Goal: Contribute content

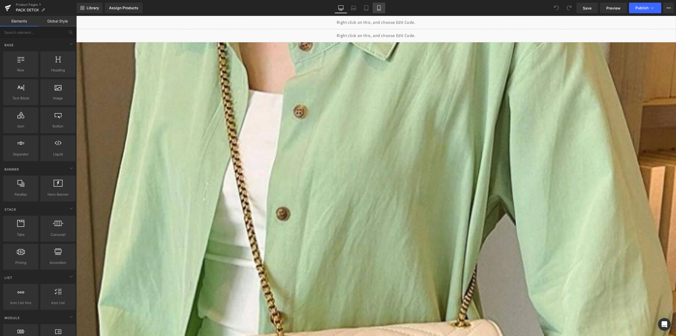
click at [380, 9] on icon at bounding box center [378, 7] width 5 height 5
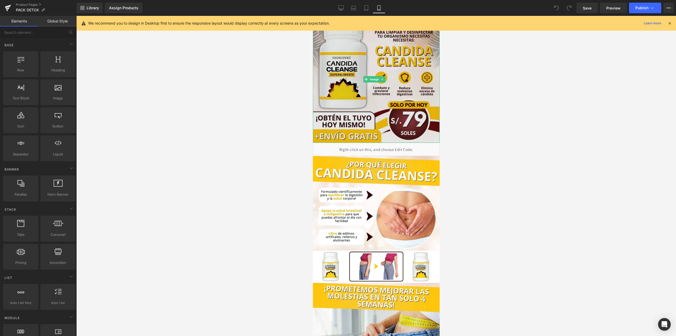
click at [379, 56] on img at bounding box center [376, 79] width 127 height 127
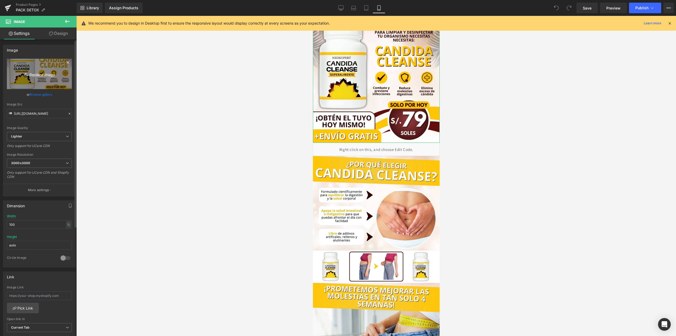
click at [49, 70] on icon "Replace Image" at bounding box center [39, 73] width 42 height 7
type input "C:\fakepath\WhatsApp Image [DATE] 6.40.43 PM.jpeg"
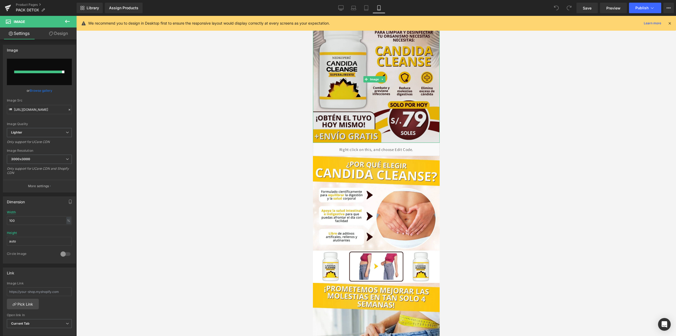
type input "[URL][DOMAIN_NAME]"
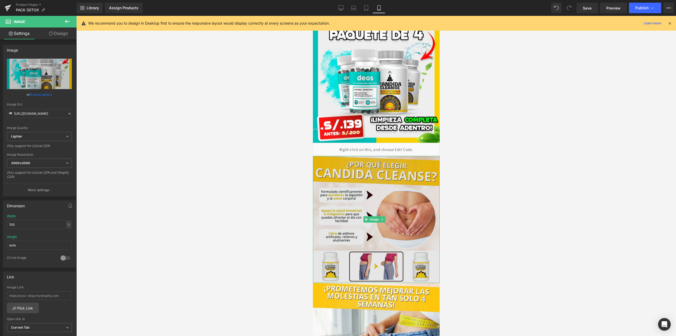
click at [381, 220] on img at bounding box center [376, 219] width 127 height 127
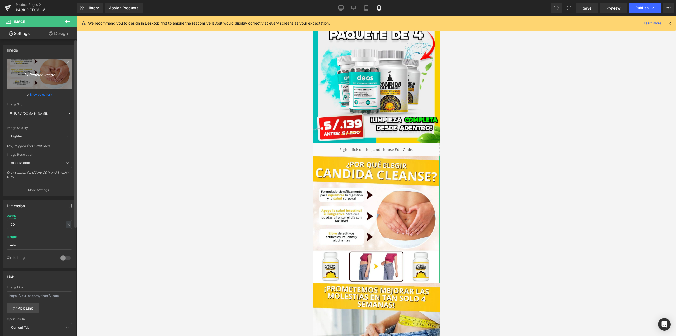
click at [41, 83] on link "Replace Image" at bounding box center [39, 74] width 65 height 30
type input "C:\fakepath\WhatsApp Image [DATE] 6.40.43 PM (2).jpeg"
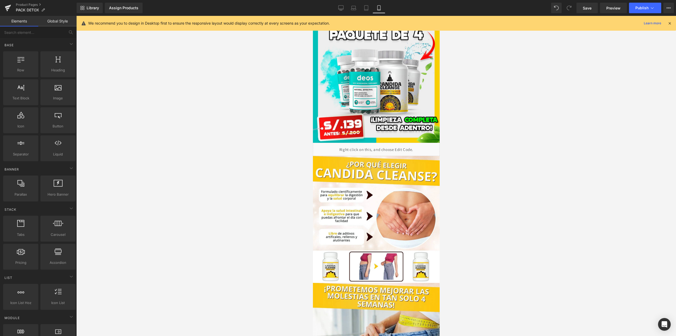
click at [255, 145] on div at bounding box center [376, 176] width 600 height 320
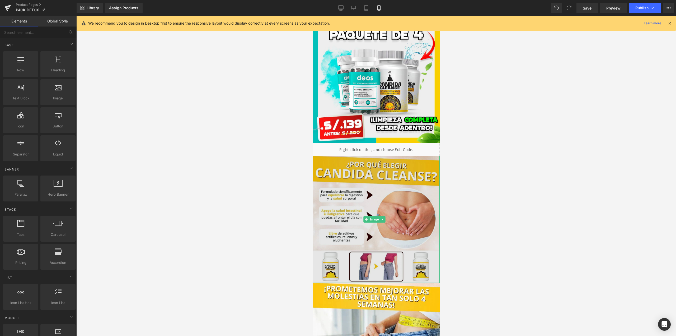
click at [373, 192] on img at bounding box center [376, 219] width 127 height 127
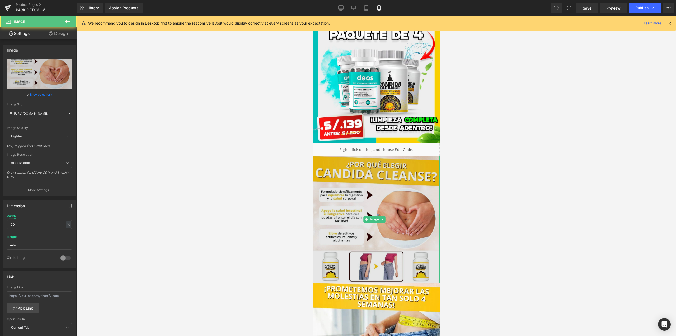
click at [395, 219] on img at bounding box center [376, 219] width 127 height 127
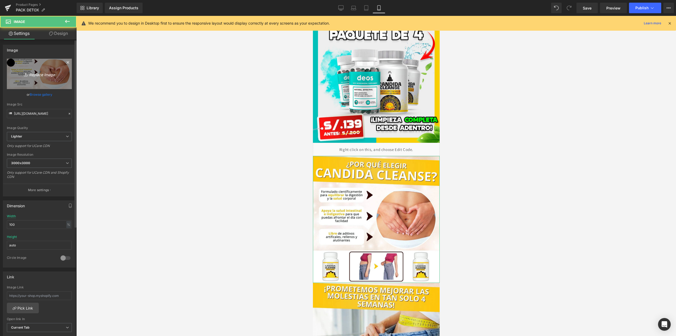
click at [58, 69] on link "Replace Image" at bounding box center [39, 74] width 65 height 30
type input "C:\fakepath\WhatsApp Image [DATE] 6.40.43 PM (2).jpeg"
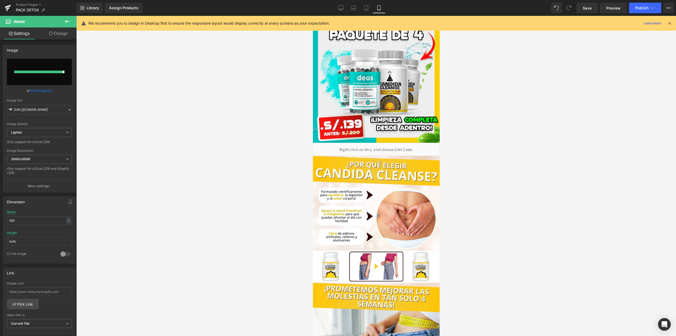
type input "[URL][DOMAIN_NAME]"
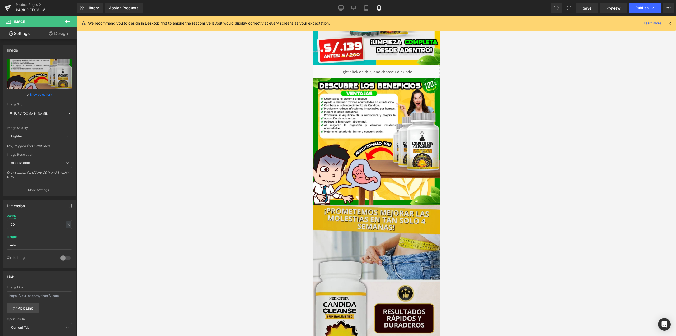
scroll to position [79, 0]
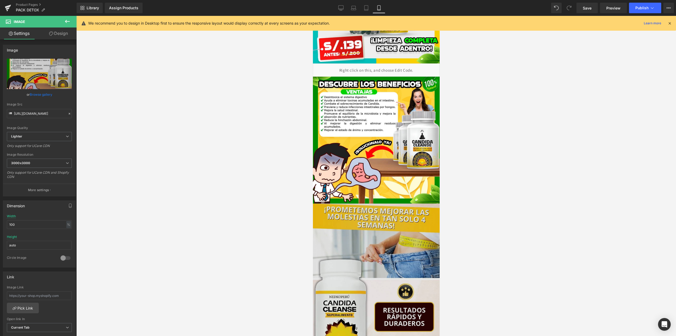
click at [396, 244] on img at bounding box center [376, 316] width 127 height 226
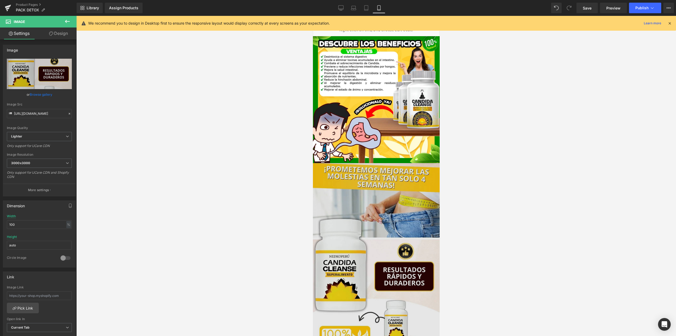
scroll to position [158, 0]
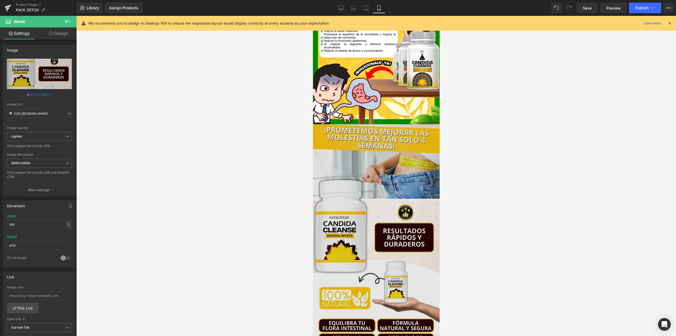
click at [372, 181] on img at bounding box center [376, 237] width 127 height 226
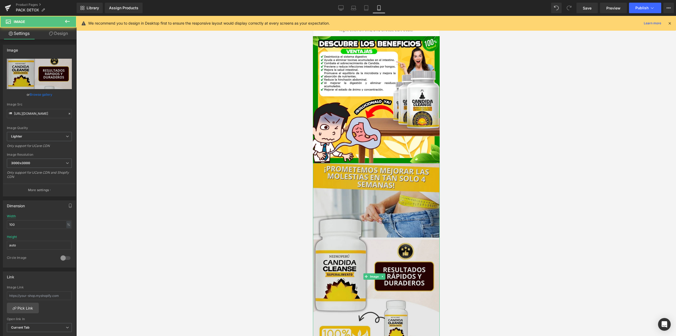
scroll to position [106, 0]
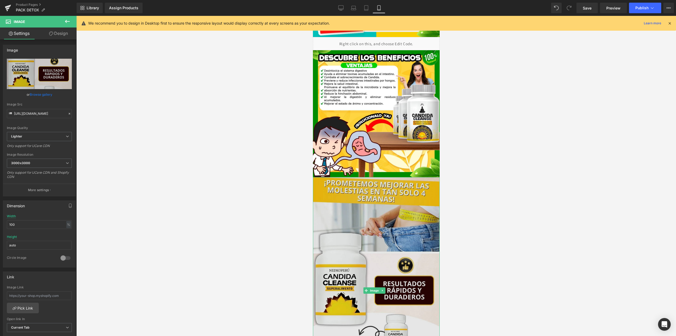
click at [360, 199] on img at bounding box center [376, 290] width 127 height 226
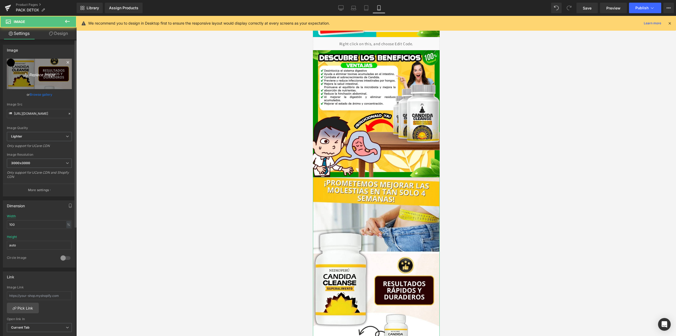
click at [46, 66] on link "Replace Image" at bounding box center [39, 74] width 65 height 30
type input "C:\fakepath\WhatsApp Image [DATE] 6.40.43 PM (1).jpeg"
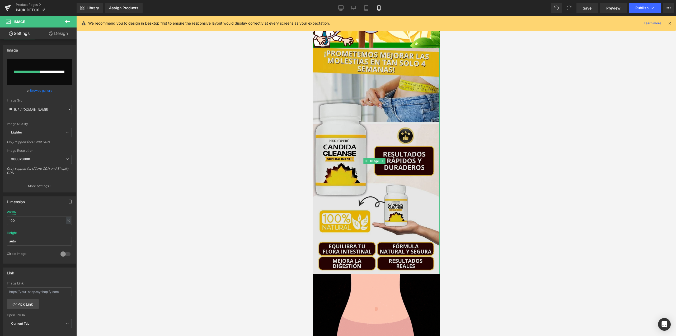
scroll to position [238, 0]
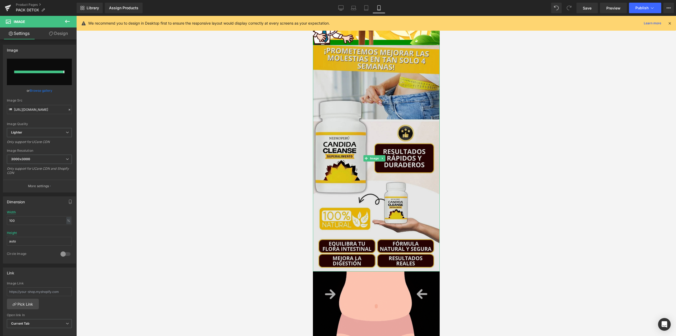
type input "[URL][DOMAIN_NAME]"
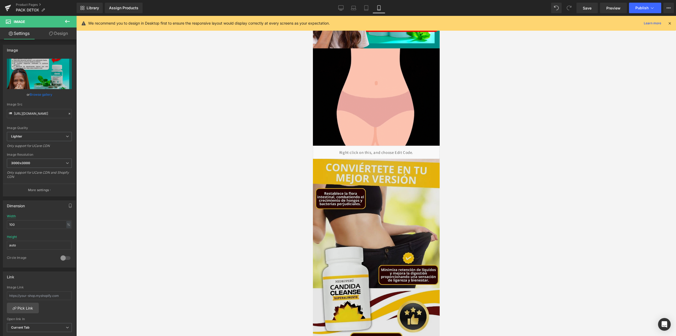
scroll to position [370, 0]
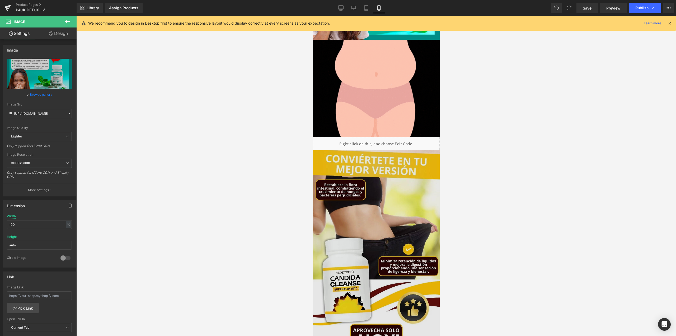
click at [397, 188] on img at bounding box center [376, 263] width 127 height 226
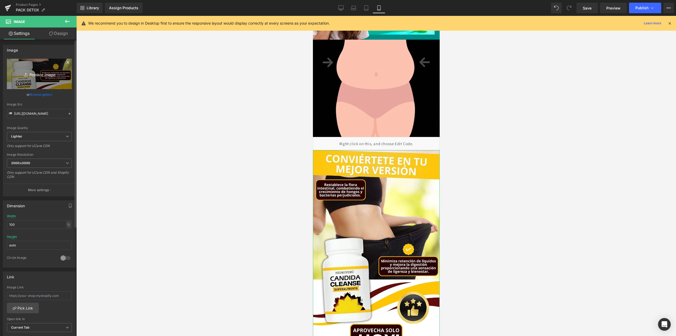
click at [32, 73] on icon "Replace Image" at bounding box center [39, 73] width 42 height 7
type input "C:\fakepath\WhatsApp Image [DATE] 7.51.39 PM.jpeg"
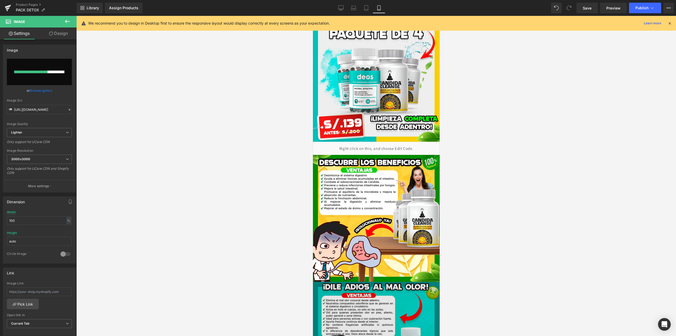
scroll to position [0, 0]
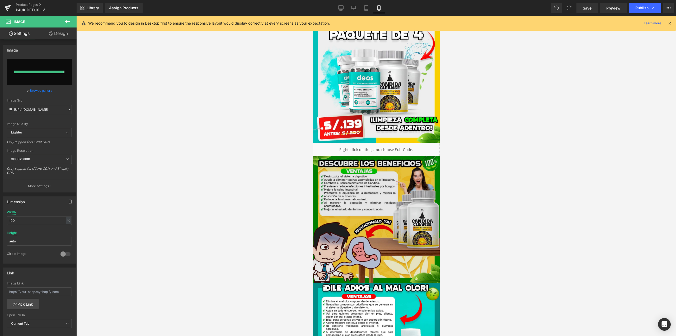
type input "[URL][DOMAIN_NAME]"
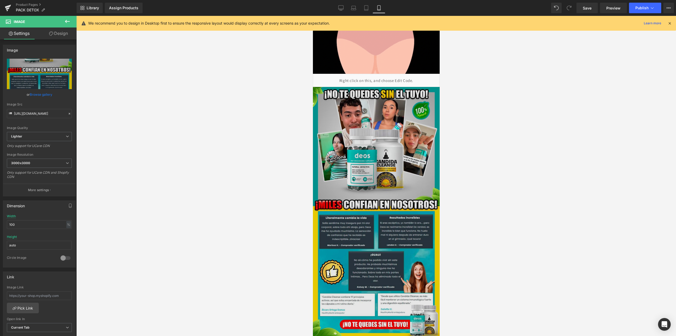
scroll to position [554, 0]
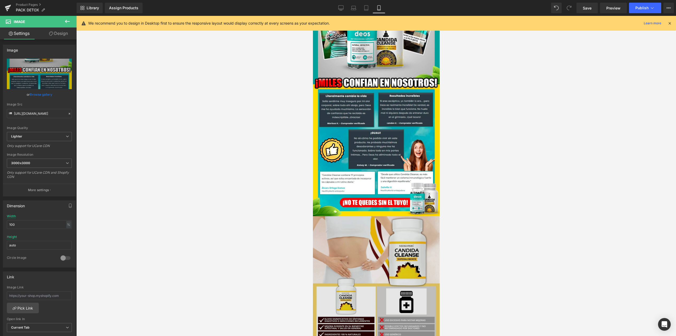
click at [390, 216] on img at bounding box center [376, 279] width 127 height 127
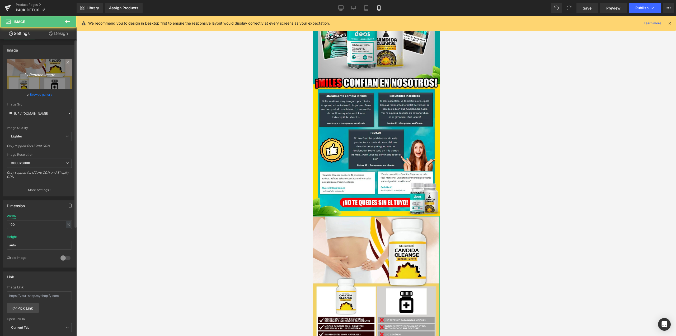
click at [46, 75] on icon "Replace Image" at bounding box center [39, 73] width 42 height 7
type input "C:\fakepath\WhatsApp Image [DATE] 6.40.43 PM (3).jpeg"
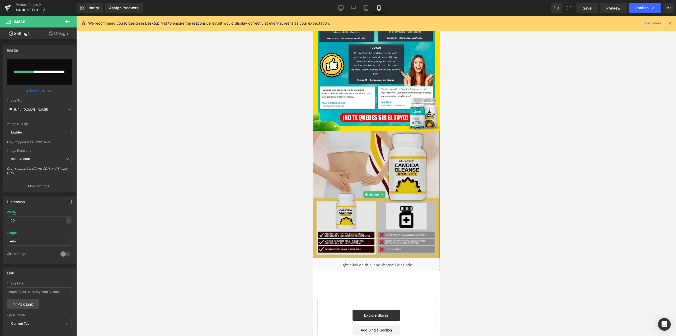
scroll to position [640, 0]
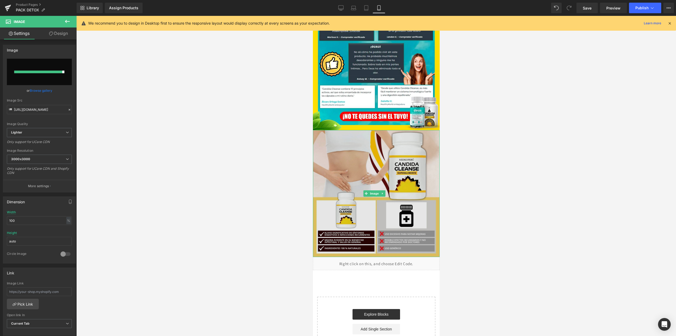
type input "[URL][DOMAIN_NAME]"
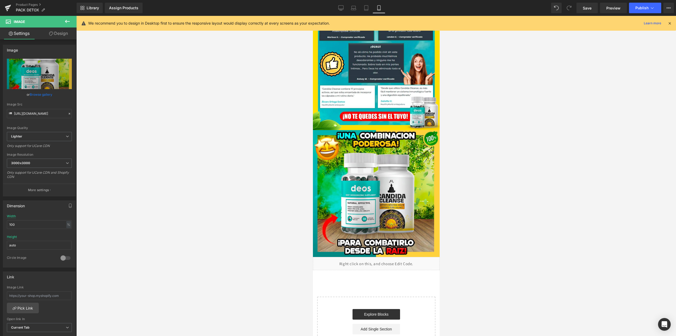
click at [466, 221] on div at bounding box center [376, 176] width 600 height 320
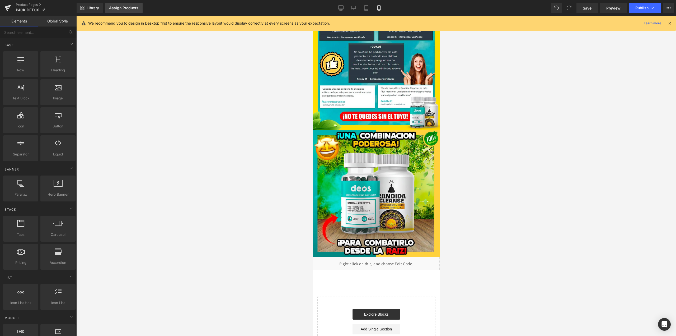
click at [138, 10] on link "Assign Products" at bounding box center [124, 8] width 38 height 11
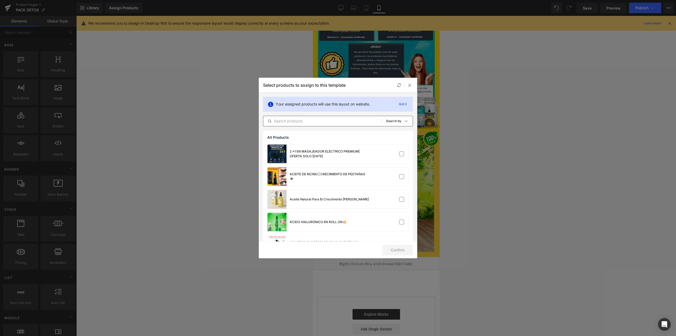
click at [314, 122] on input "text" at bounding box center [322, 121] width 118 height 6
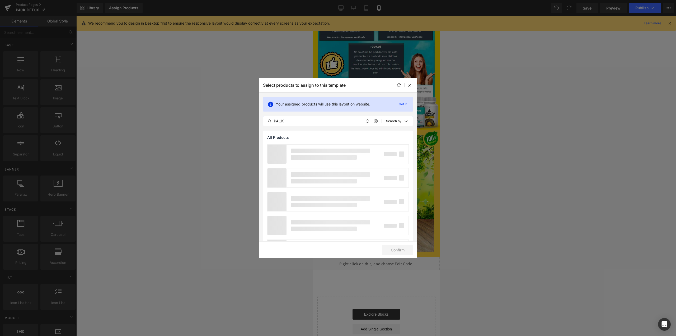
type input "PACK"
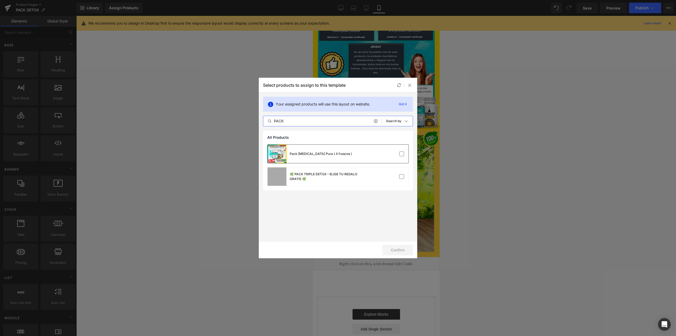
click at [345, 159] on div "Pack [MEDICAL_DATA] Pura ( 4 frascos )" at bounding box center [309, 153] width 84 height 18
click at [394, 248] on button "Confirm" at bounding box center [397, 249] width 31 height 11
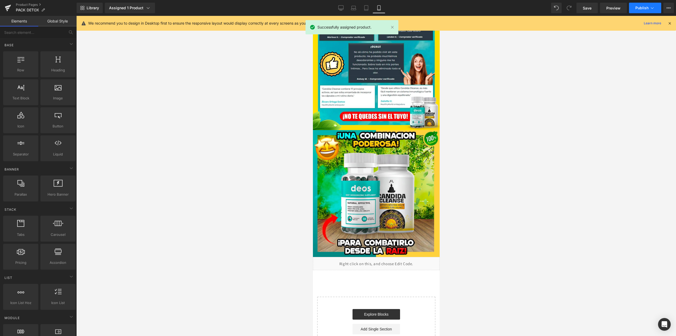
click at [642, 12] on button "Publish" at bounding box center [645, 8] width 32 height 11
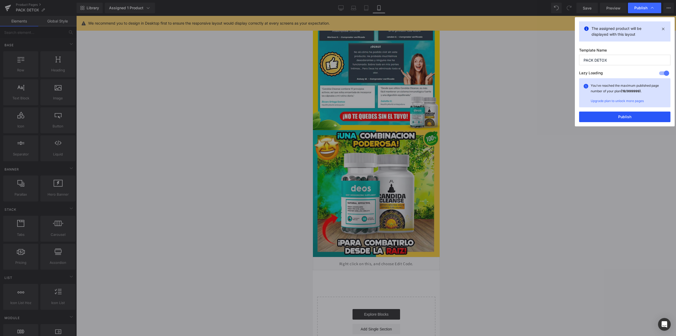
click at [609, 115] on button "Publish" at bounding box center [624, 116] width 91 height 11
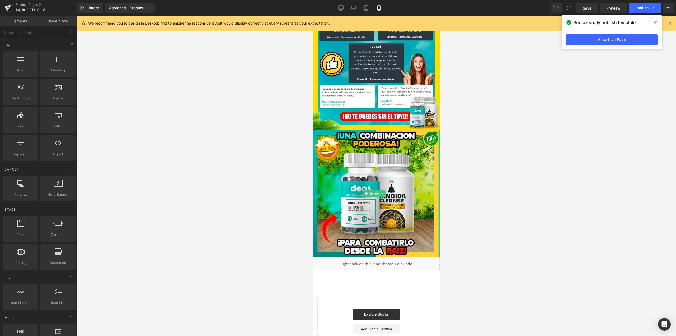
click at [454, 171] on div at bounding box center [376, 176] width 600 height 320
click at [586, 44] on link "View Live Page" at bounding box center [611, 39] width 91 height 11
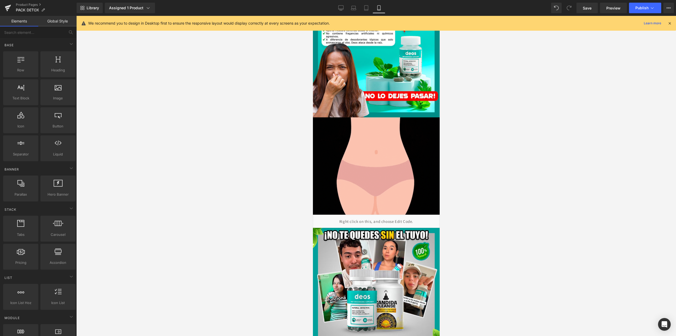
scroll to position [271, 0]
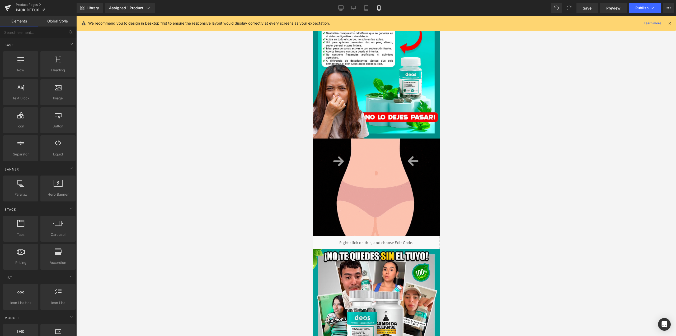
click at [572, 114] on div at bounding box center [376, 176] width 600 height 320
click at [644, 7] on span "Publish" at bounding box center [641, 8] width 13 height 4
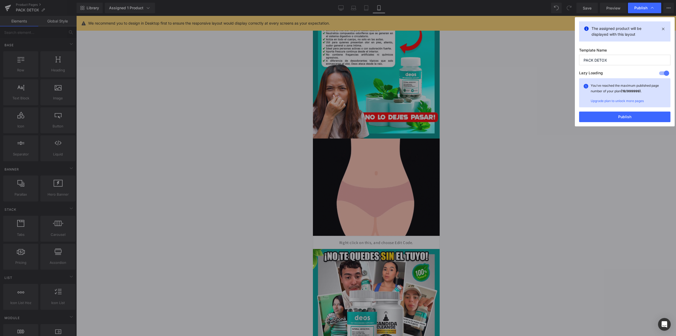
click at [621, 114] on button "Publish" at bounding box center [624, 116] width 91 height 11
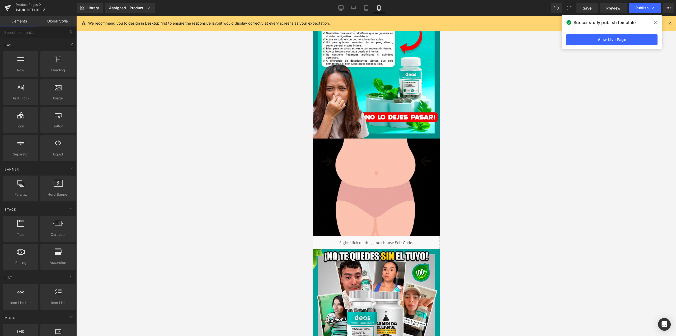
click at [541, 85] on div at bounding box center [376, 176] width 600 height 320
click at [10, 2] on icon at bounding box center [8, 7] width 6 height 13
